Goal: Task Accomplishment & Management: Use online tool/utility

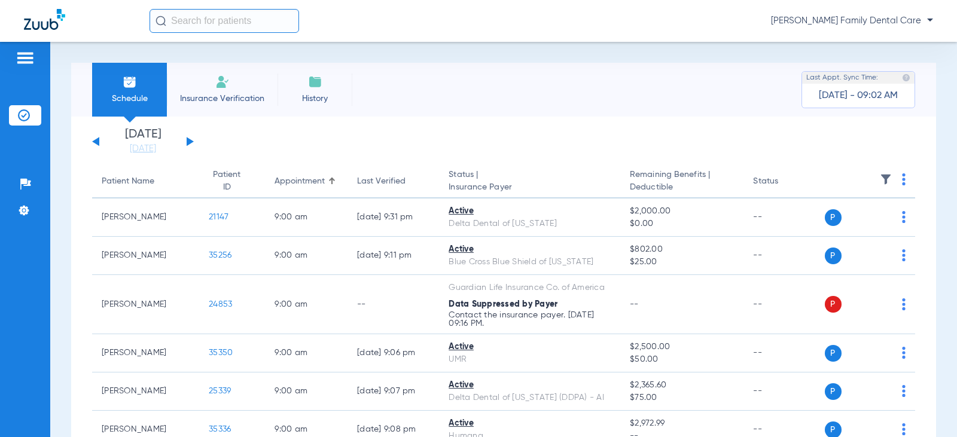
click at [190, 141] on button at bounding box center [190, 141] width 7 height 9
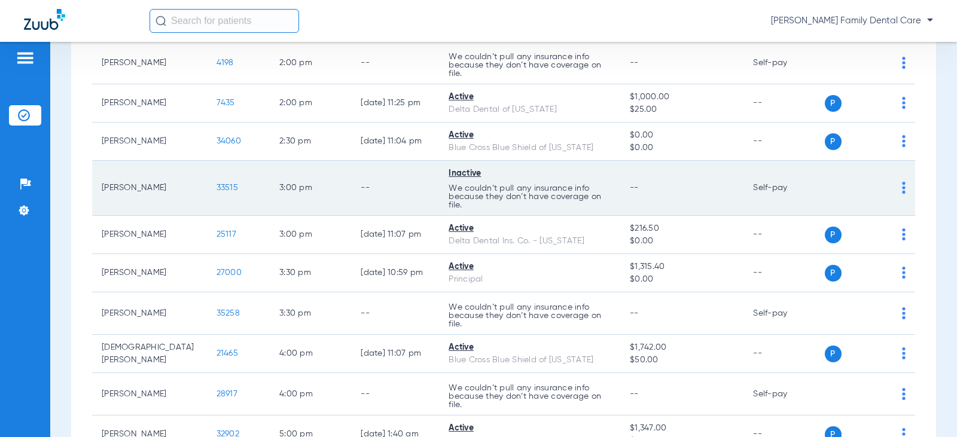
scroll to position [1376, 0]
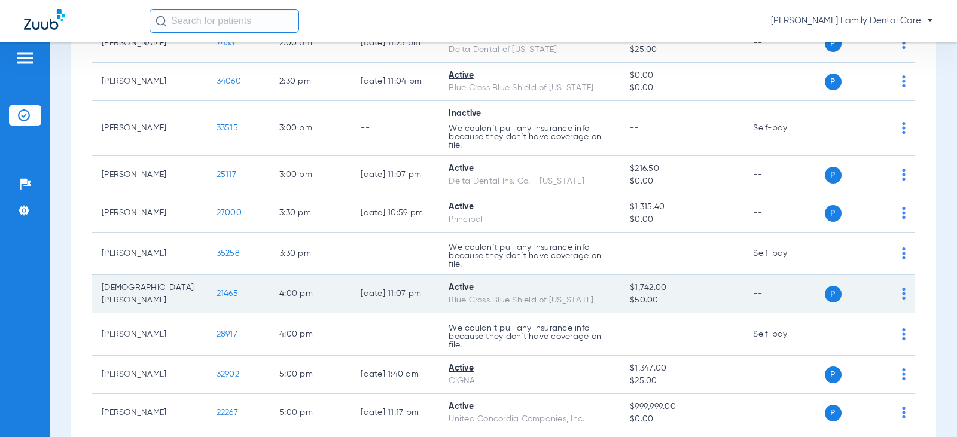
click at [217, 298] on span "21465" at bounding box center [228, 294] width 22 height 8
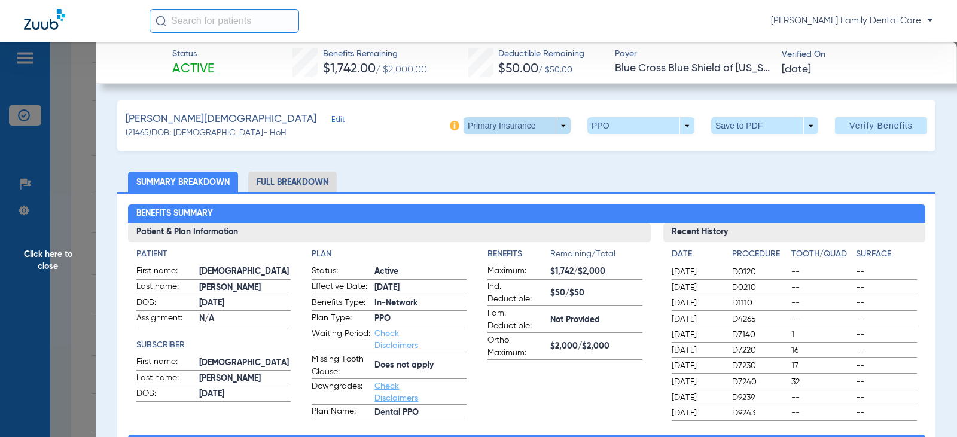
click at [555, 124] on span at bounding box center [517, 125] width 107 height 17
click at [501, 171] on span "Secondary Insurance" at bounding box center [504, 173] width 79 height 8
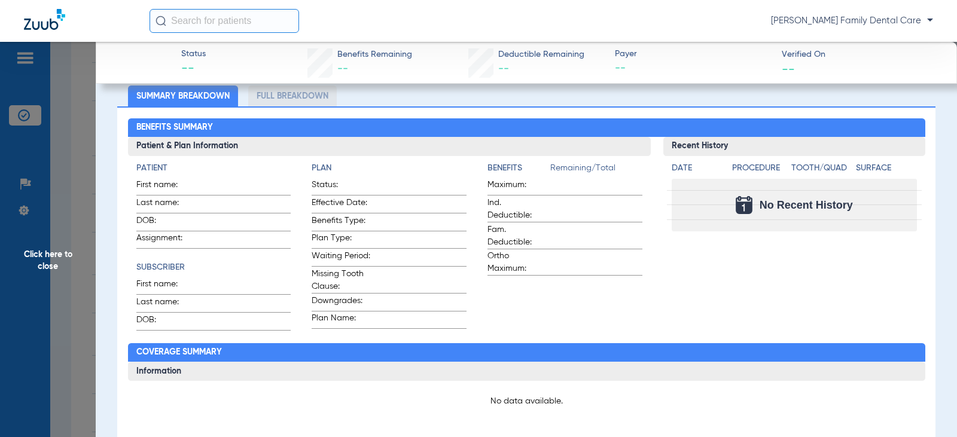
scroll to position [180, 0]
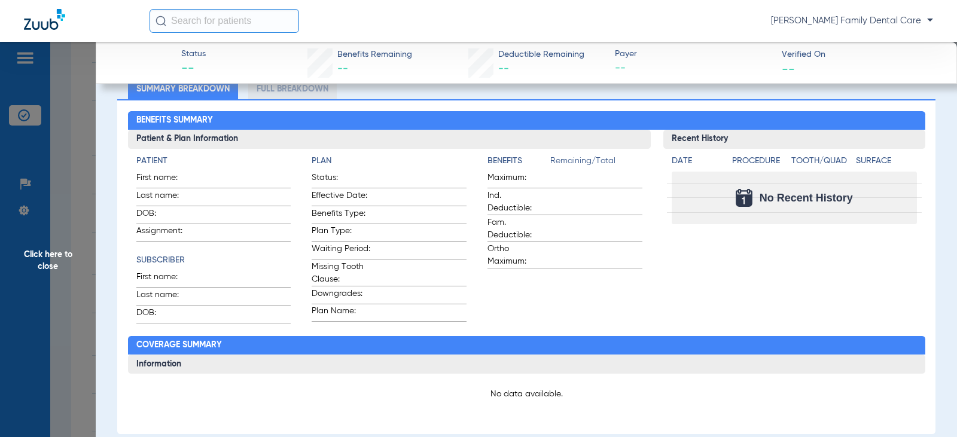
click at [48, 252] on span "Click here to close" at bounding box center [48, 260] width 96 height 437
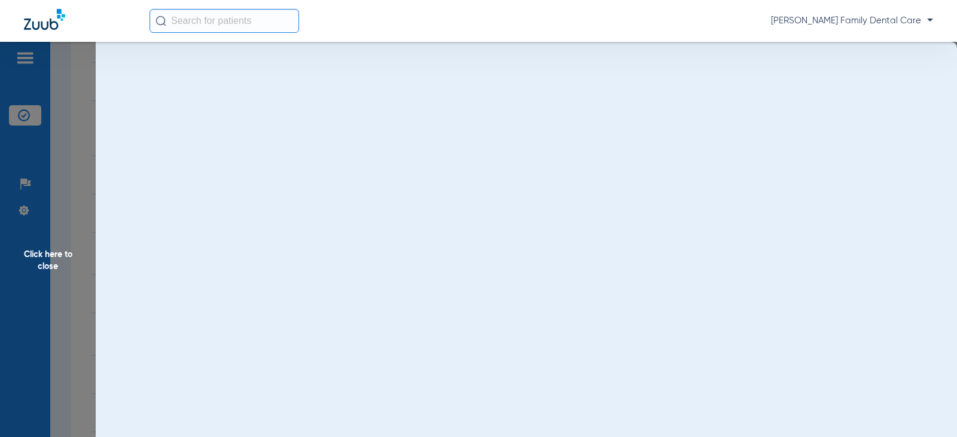
scroll to position [0, 0]
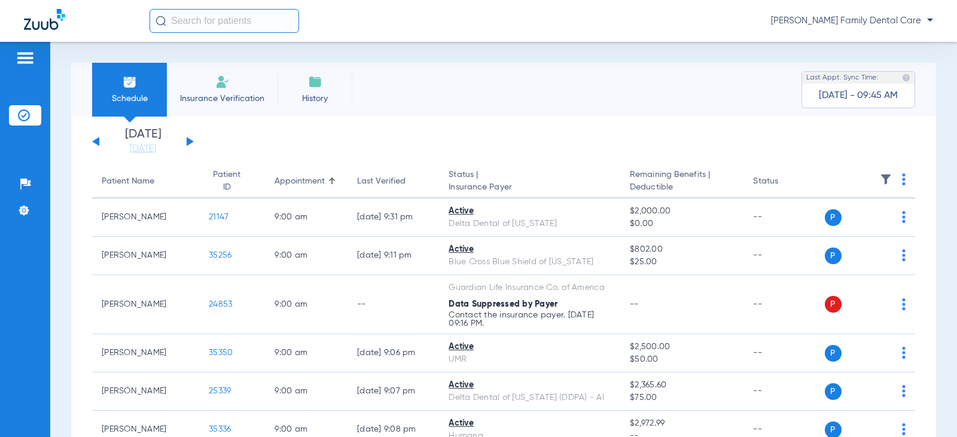
click at [187, 141] on button at bounding box center [190, 141] width 7 height 9
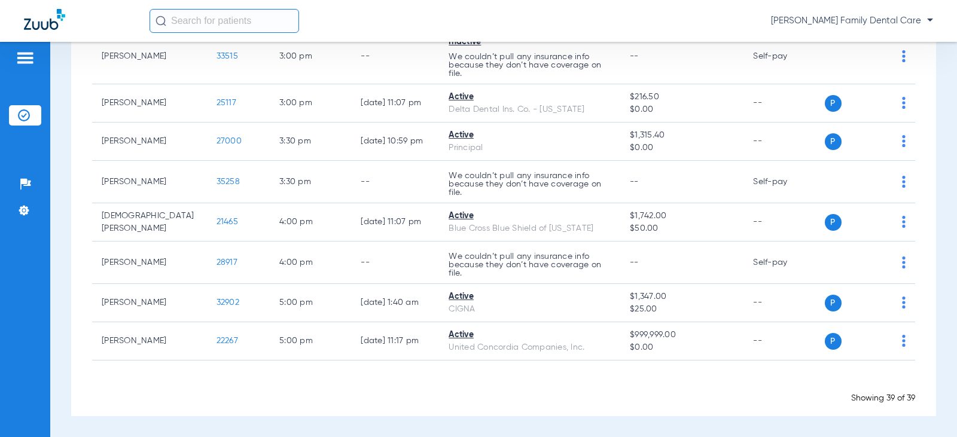
scroll to position [1503, 0]
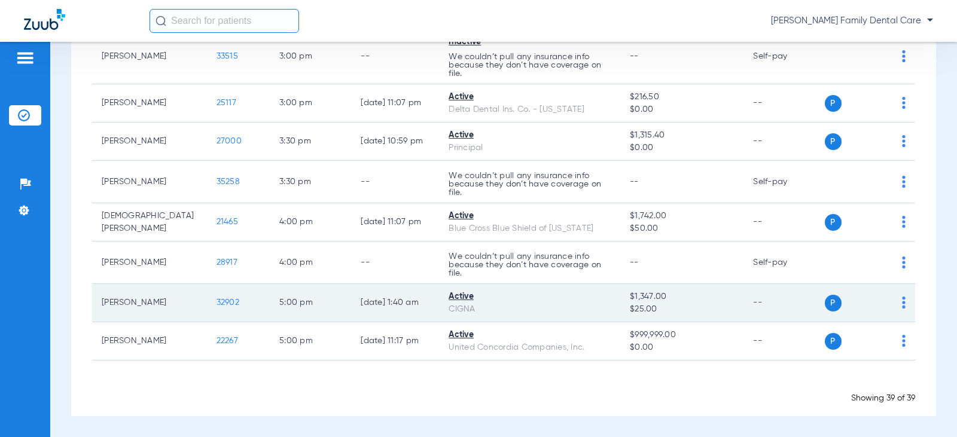
click at [217, 303] on span "32902" at bounding box center [228, 303] width 23 height 8
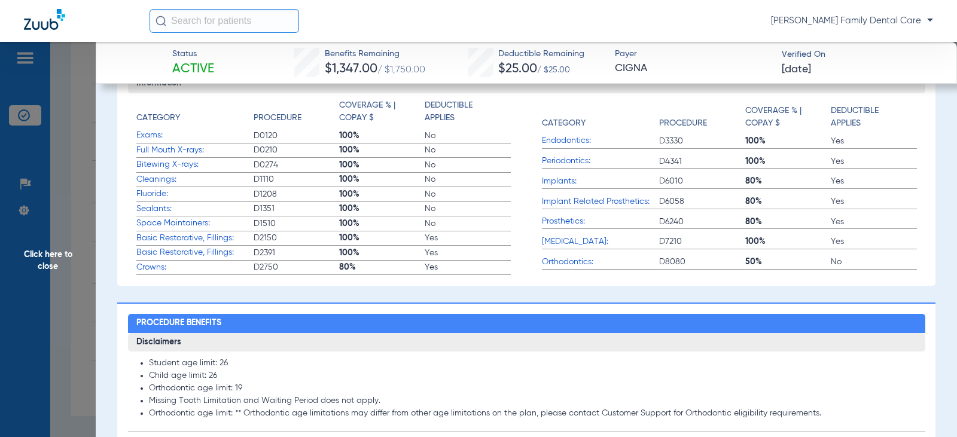
scroll to position [359, 0]
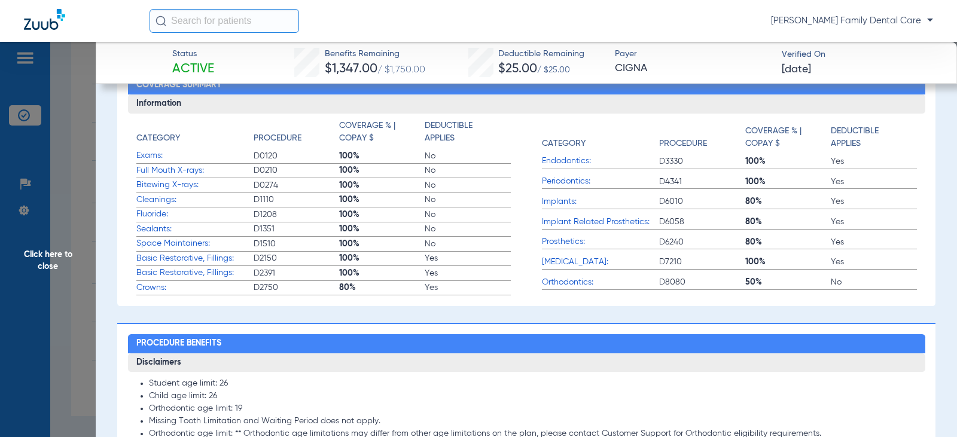
drag, startPoint x: 47, startPoint y: 259, endPoint x: 45, endPoint y: 264, distance: 6.4
click at [45, 264] on span "Click here to close" at bounding box center [48, 260] width 96 height 437
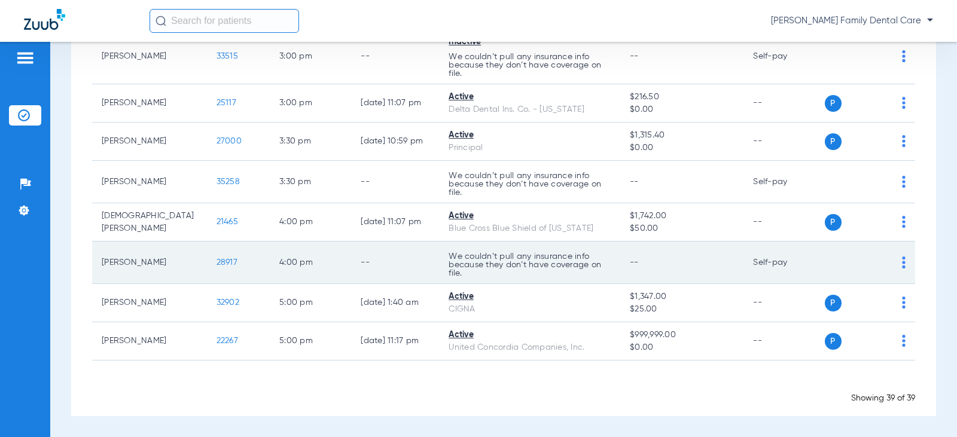
click at [217, 262] on span "28917" at bounding box center [227, 263] width 21 height 8
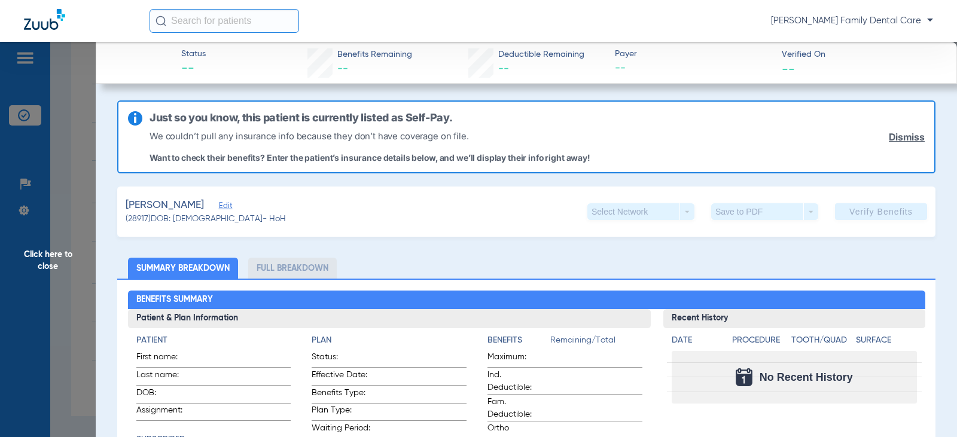
click at [47, 259] on span "Click here to close" at bounding box center [48, 260] width 96 height 437
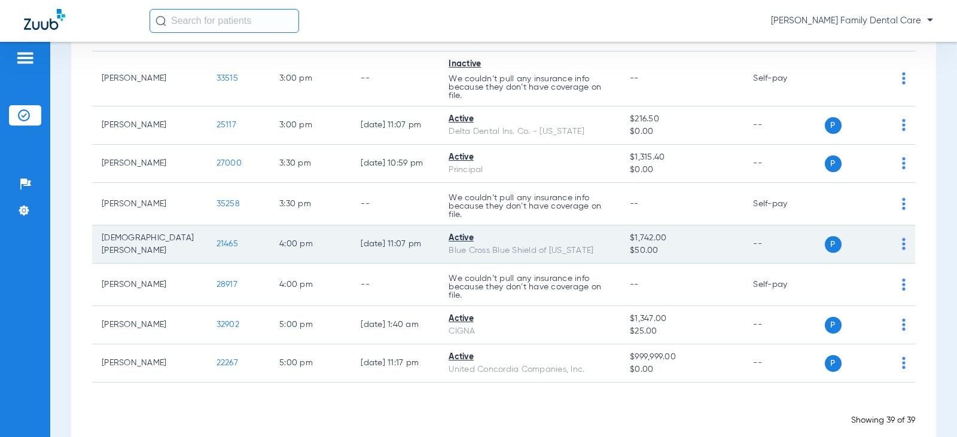
scroll to position [1443, 0]
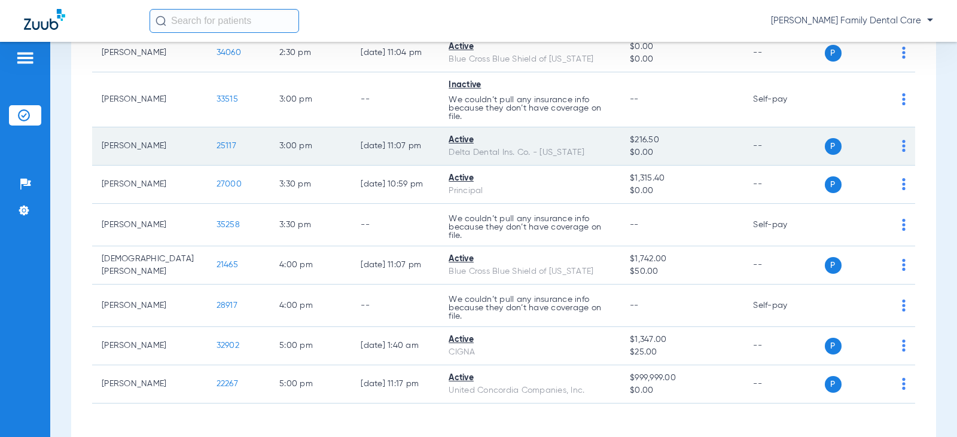
click at [217, 150] on span "25117" at bounding box center [227, 146] width 20 height 8
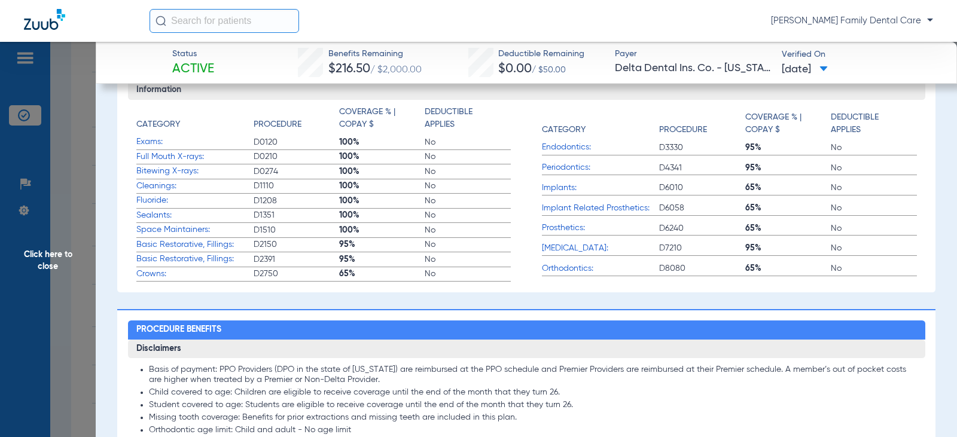
scroll to position [359, 0]
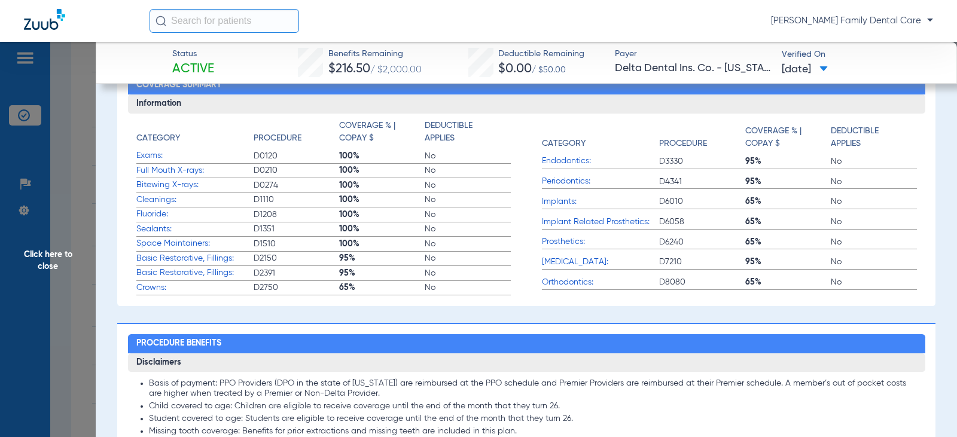
click at [42, 253] on span "Click here to close" at bounding box center [48, 260] width 96 height 437
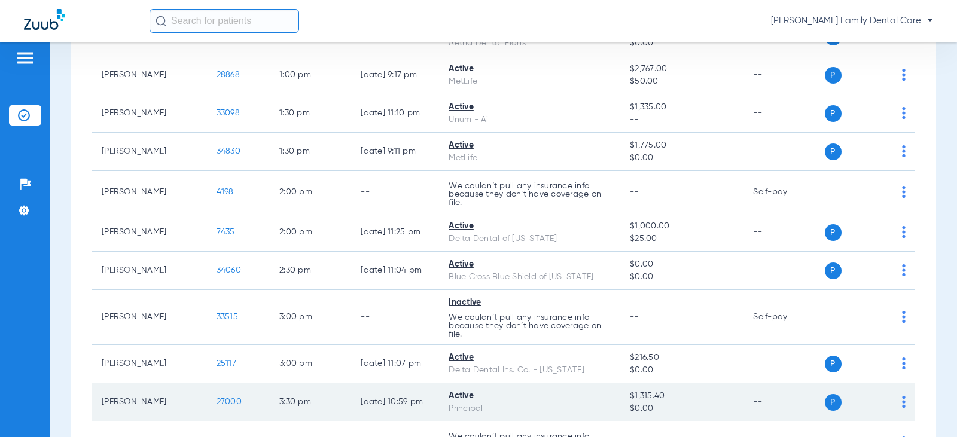
scroll to position [1264, 0]
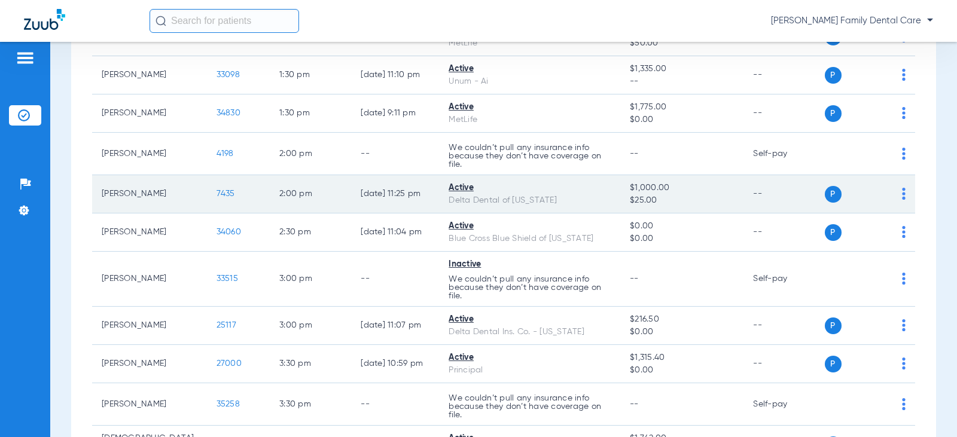
click at [217, 198] on span "7435" at bounding box center [226, 194] width 19 height 8
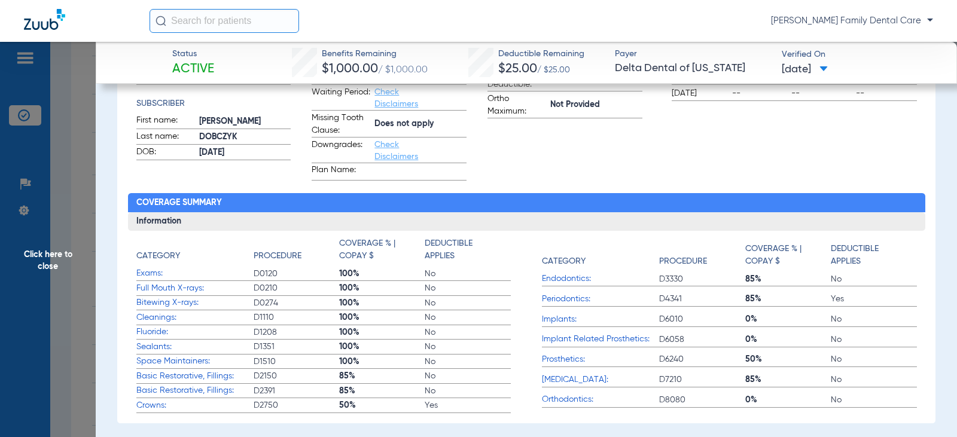
scroll to position [299, 0]
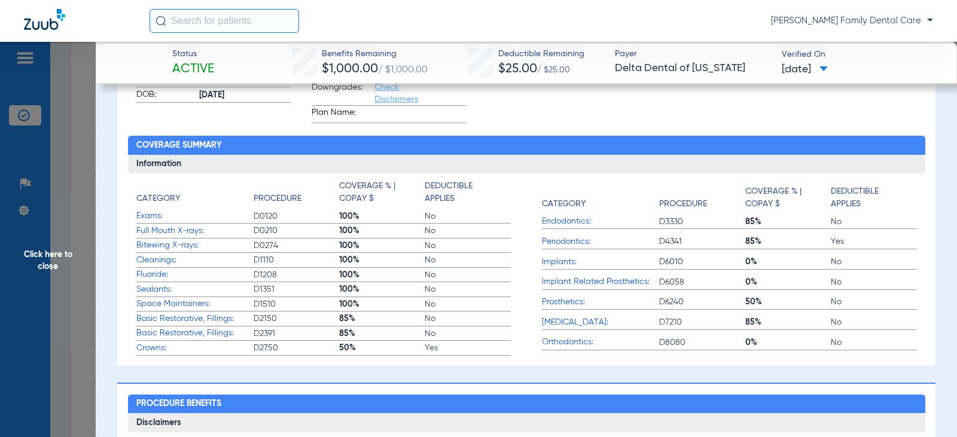
click at [47, 254] on span "Click here to close" at bounding box center [48, 260] width 96 height 437
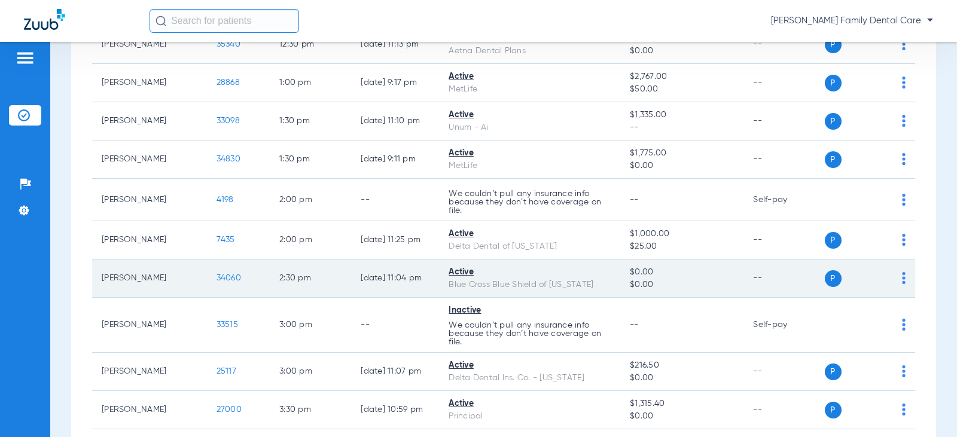
scroll to position [1204, 0]
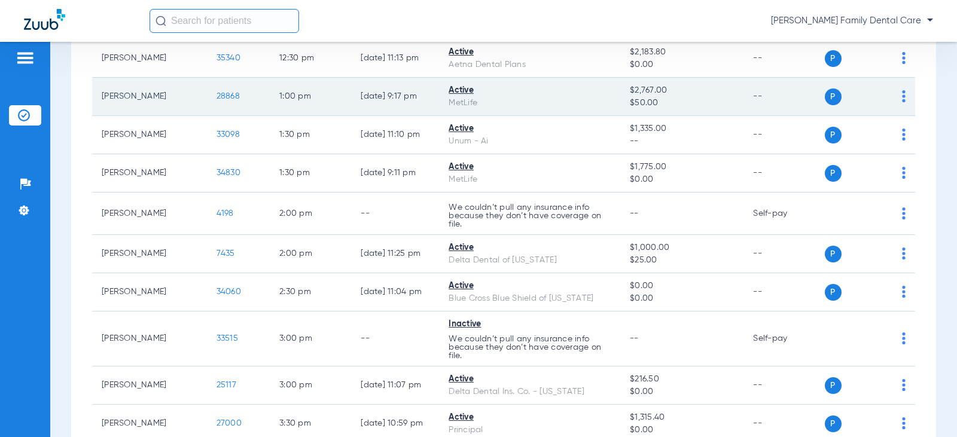
click at [217, 101] on span "28868" at bounding box center [228, 96] width 23 height 8
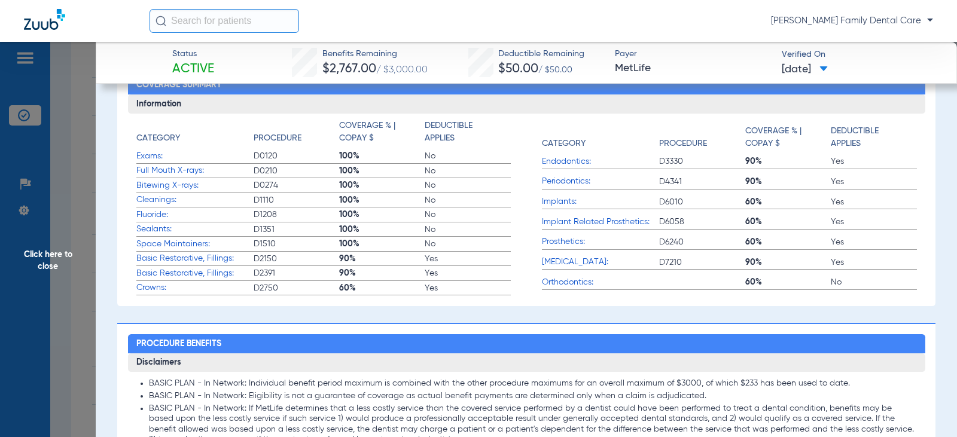
scroll to position [359, 0]
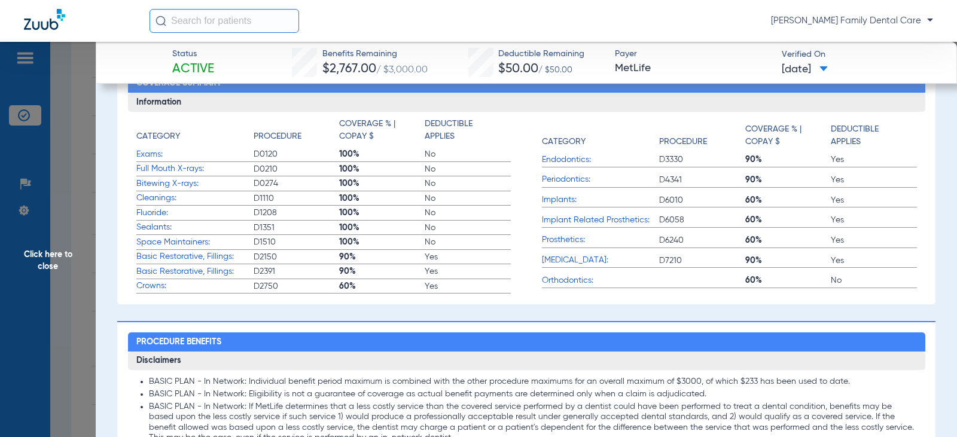
click at [44, 255] on span "Click here to close" at bounding box center [48, 260] width 96 height 437
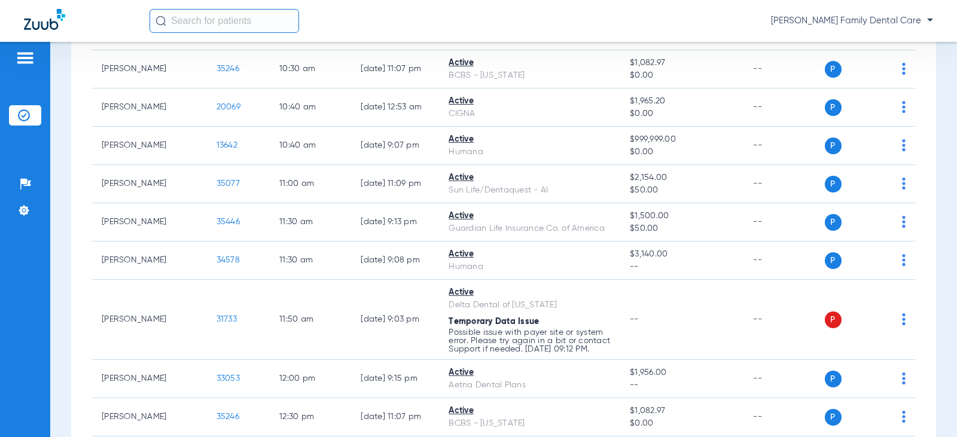
scroll to position [785, 0]
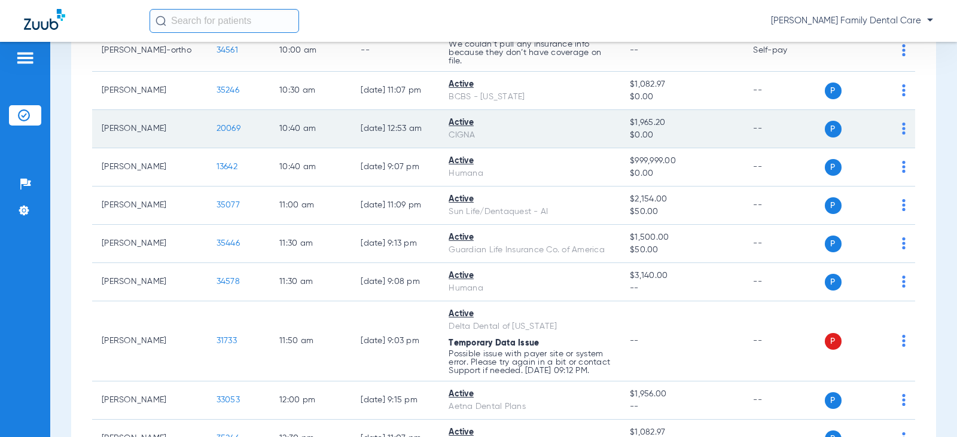
click at [220, 133] on span "20069" at bounding box center [229, 128] width 24 height 8
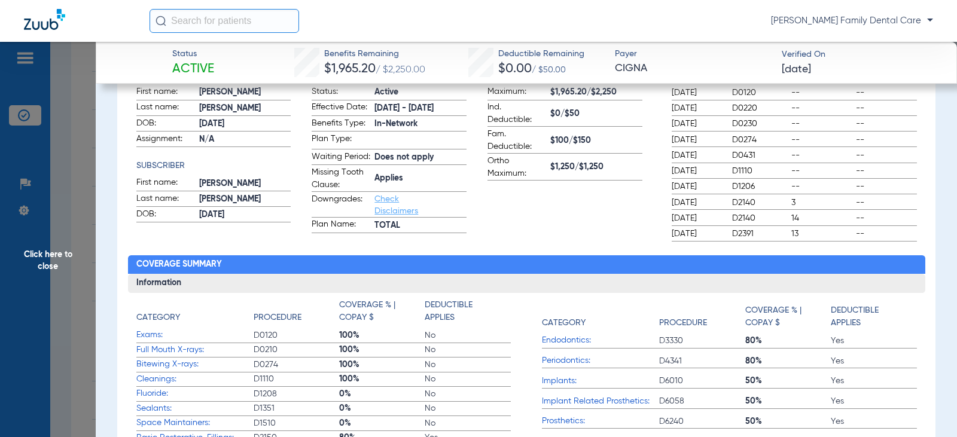
scroll to position [359, 0]
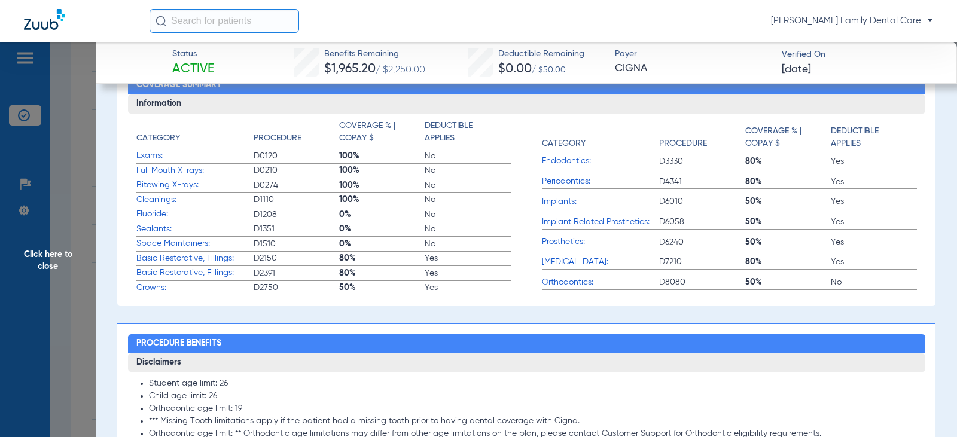
click at [64, 248] on span "Click here to close" at bounding box center [48, 260] width 96 height 437
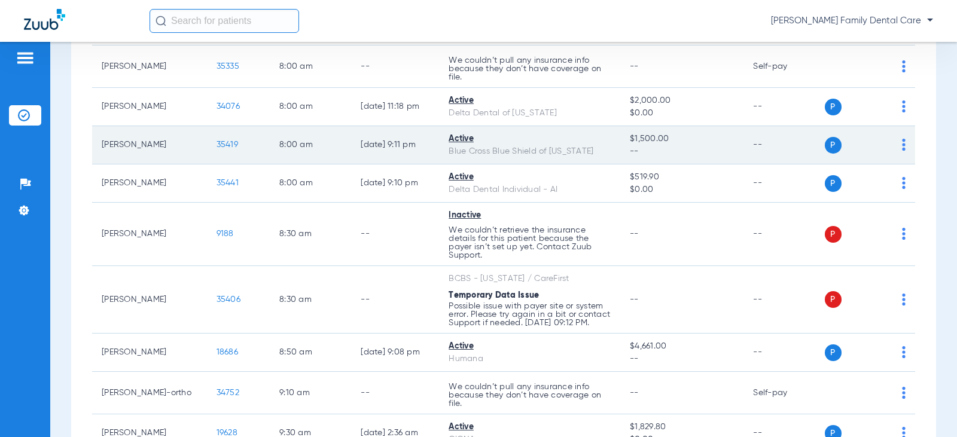
scroll to position [306, 0]
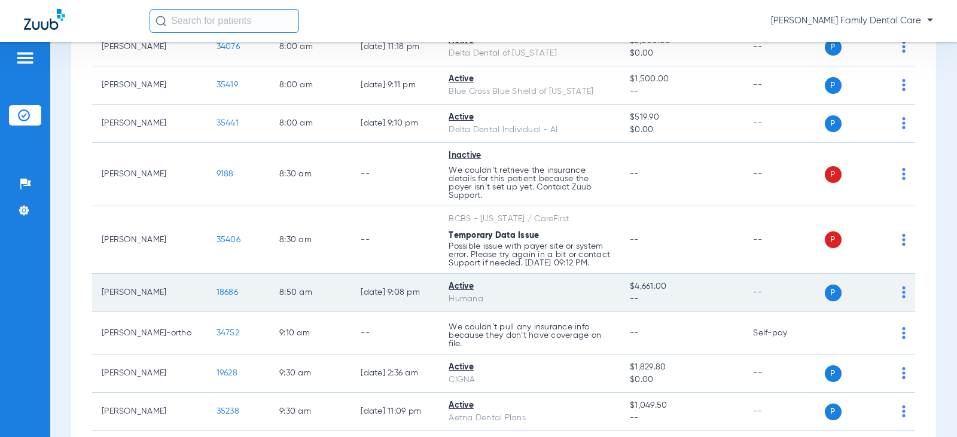
click at [217, 297] on span "18686" at bounding box center [228, 292] width 22 height 8
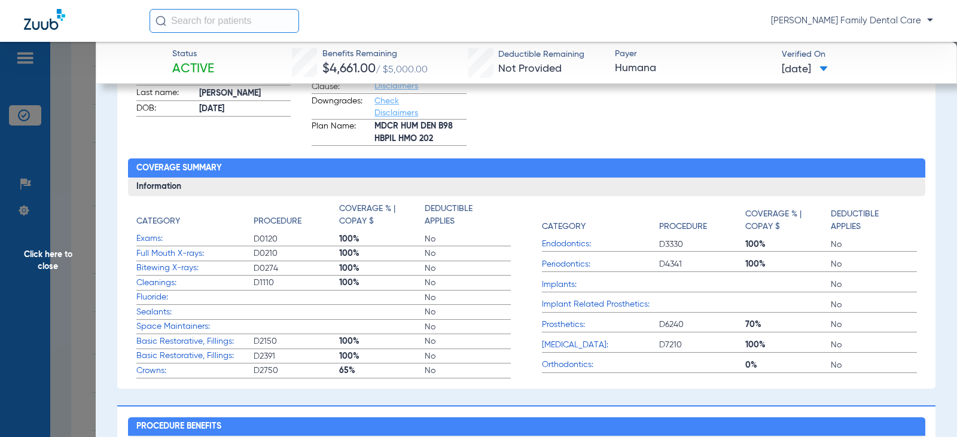
scroll to position [299, 0]
